Goal: Task Accomplishment & Management: Complete application form

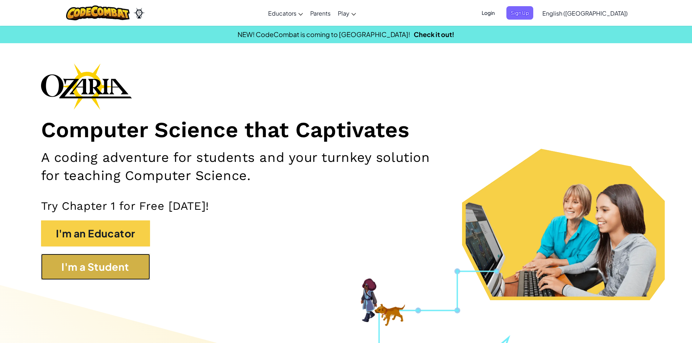
click at [54, 269] on button "I'm a Student" at bounding box center [95, 267] width 109 height 26
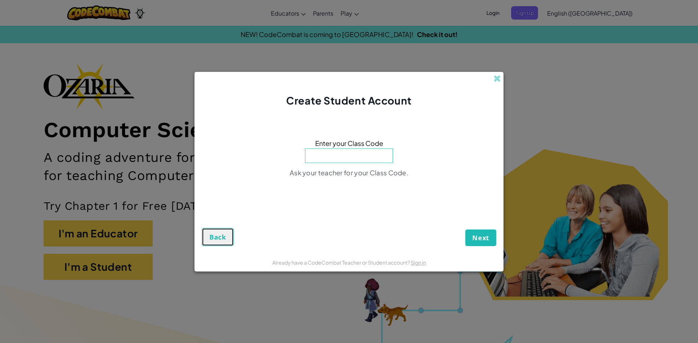
drag, startPoint x: 215, startPoint y: 235, endPoint x: 210, endPoint y: 237, distance: 4.7
click at [210, 237] on span "Back" at bounding box center [217, 237] width 17 height 9
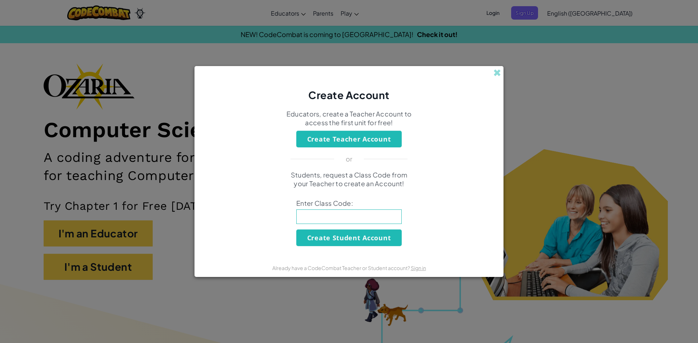
click at [491, 73] on div "Create Account" at bounding box center [348, 84] width 309 height 36
click at [491, 66] on div "Create Account" at bounding box center [348, 84] width 309 height 36
click at [499, 73] on span at bounding box center [497, 73] width 8 height 8
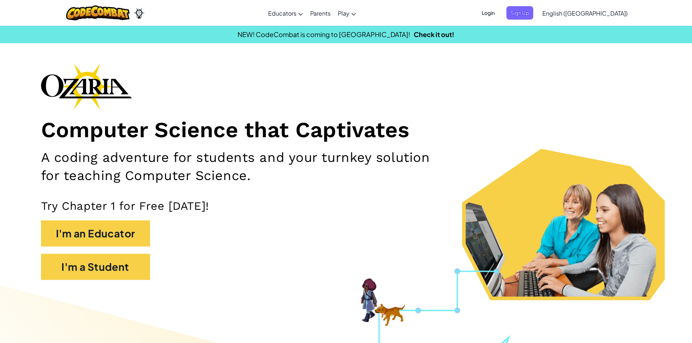
click at [499, 17] on span "Login" at bounding box center [489, 12] width 22 height 13
